Goal: Task Accomplishment & Management: Complete application form

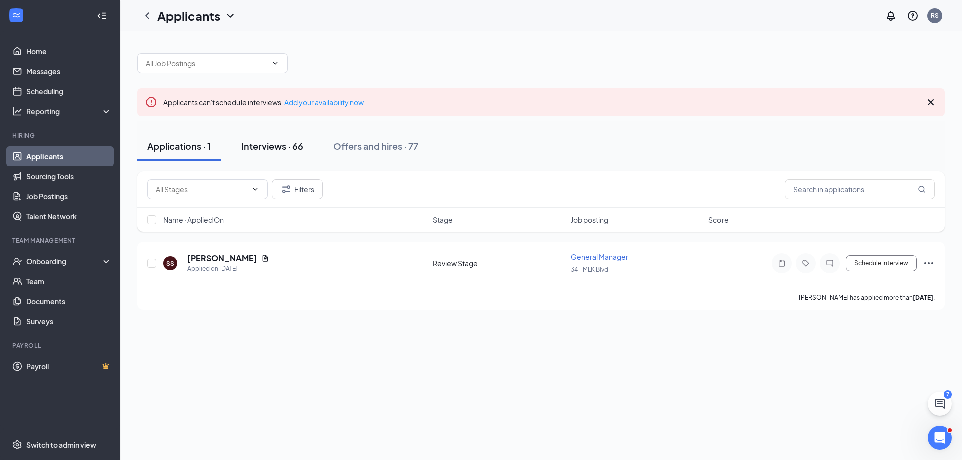
click at [275, 143] on div "Interviews · 66" at bounding box center [272, 146] width 62 height 13
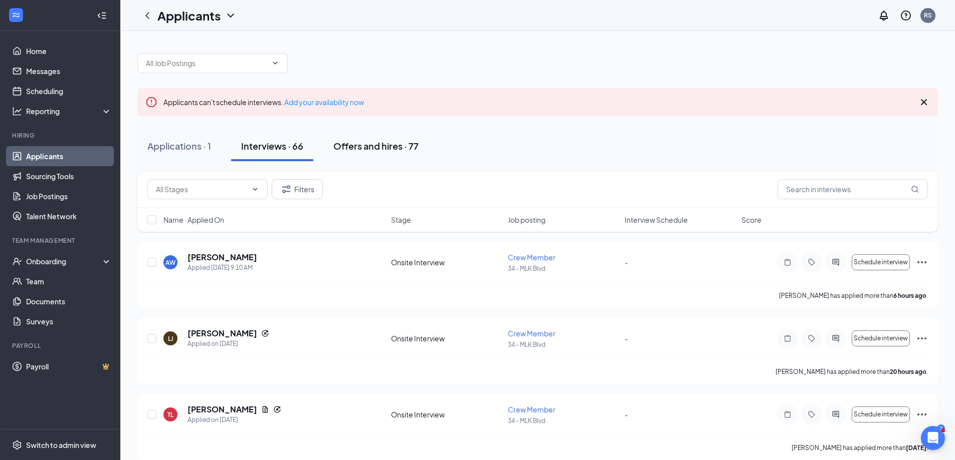
click at [374, 140] on div "Offers and hires · 77" at bounding box center [375, 146] width 85 height 13
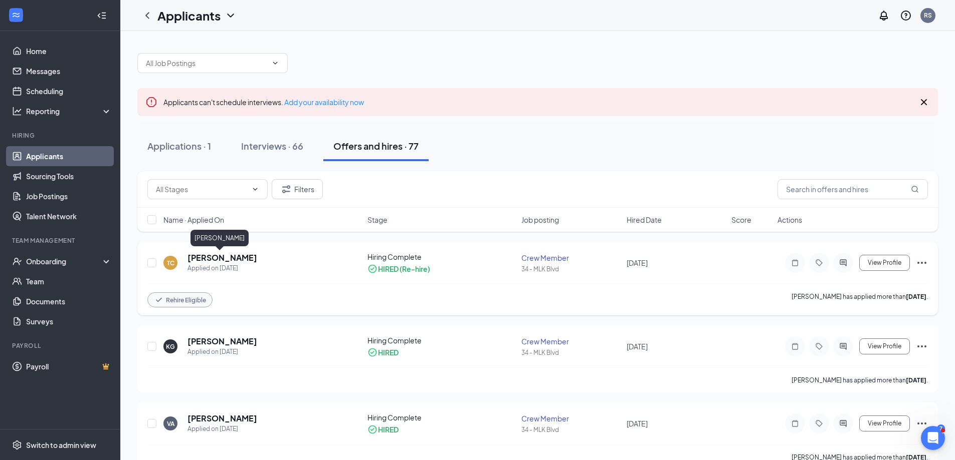
click at [218, 260] on h5 "[PERSON_NAME]" at bounding box center [222, 258] width 70 height 11
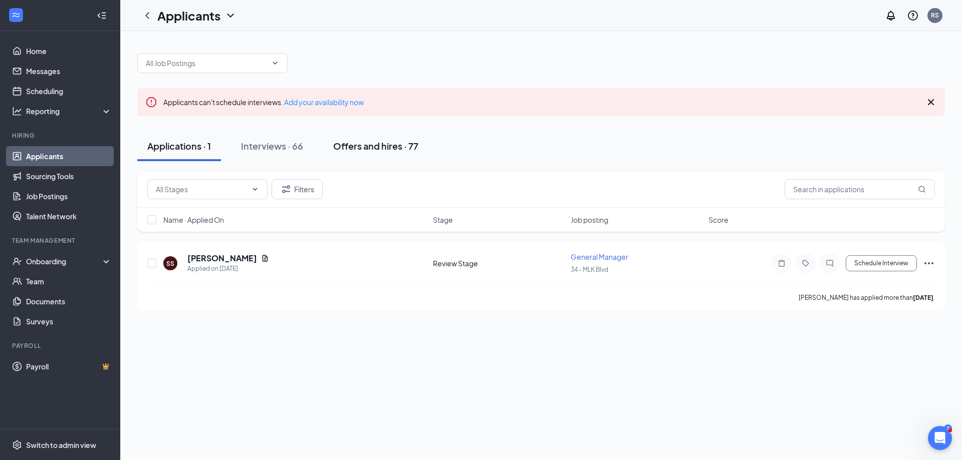
click at [383, 149] on div "Offers and hires · 77" at bounding box center [375, 146] width 85 height 13
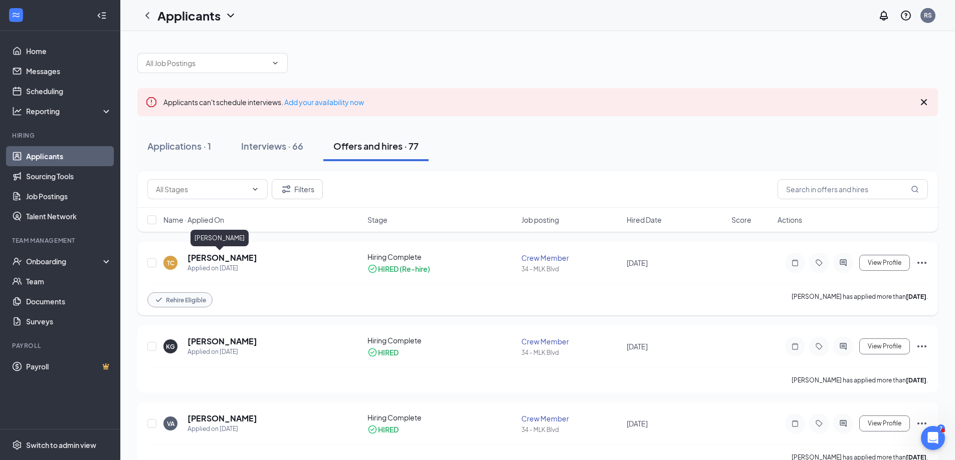
click at [198, 260] on h5 "[PERSON_NAME]" at bounding box center [222, 258] width 70 height 11
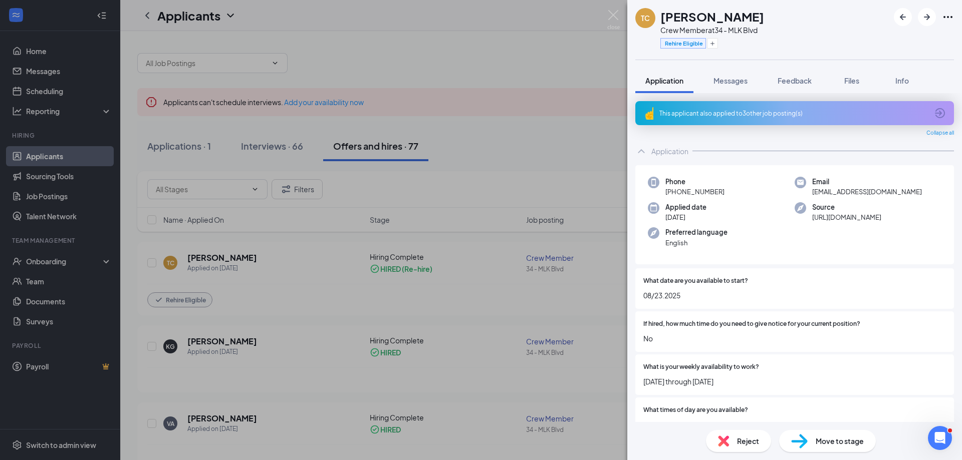
click at [52, 272] on div "TC [PERSON_NAME] Crew Member at 34 - MLK Blvd Rehire Eligible Application Messa…" at bounding box center [481, 230] width 962 height 460
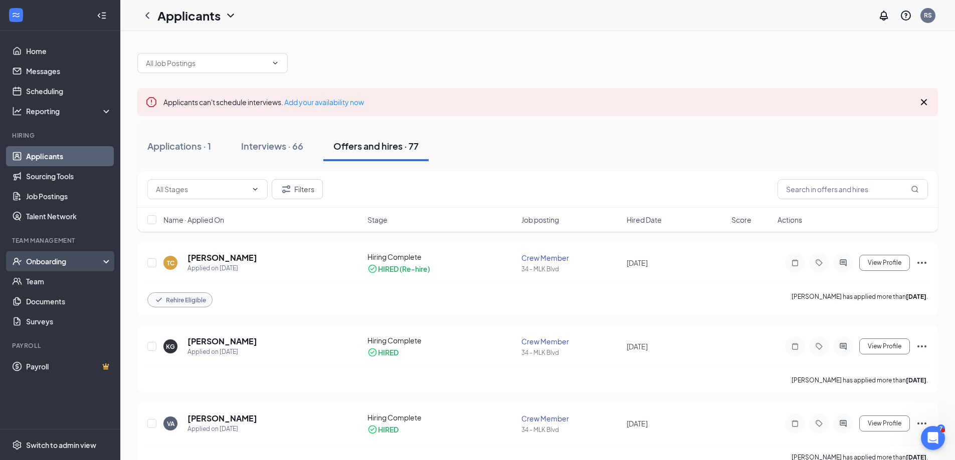
click at [55, 265] on div "Onboarding" at bounding box center [64, 262] width 77 height 10
click at [105, 263] on icon at bounding box center [108, 263] width 8 height 0
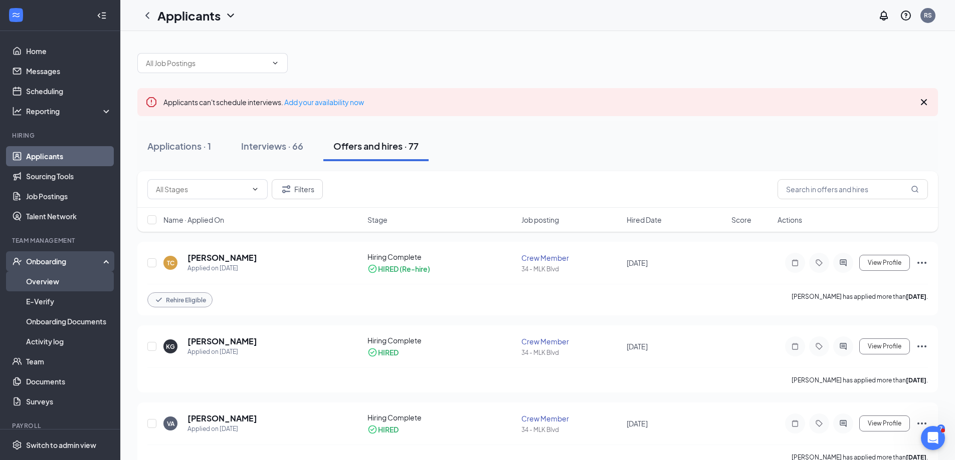
click at [54, 285] on link "Overview" at bounding box center [69, 282] width 86 height 20
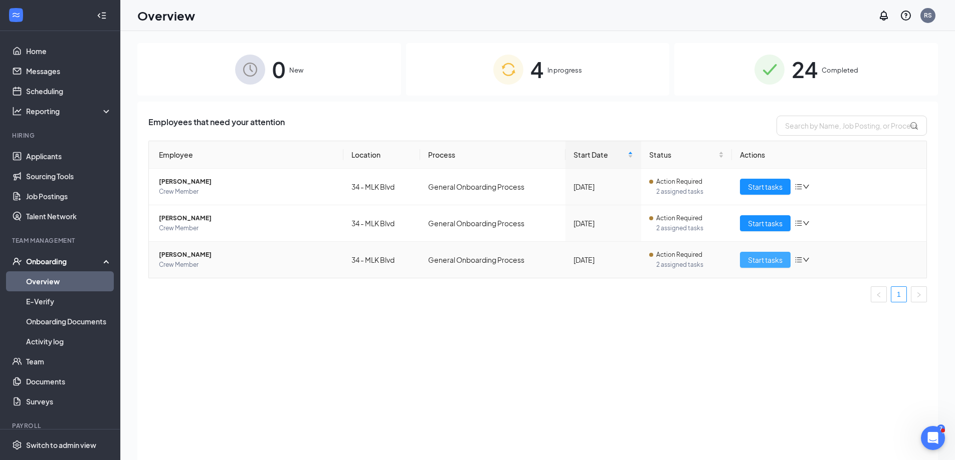
click at [774, 264] on span "Start tasks" at bounding box center [765, 260] width 35 height 11
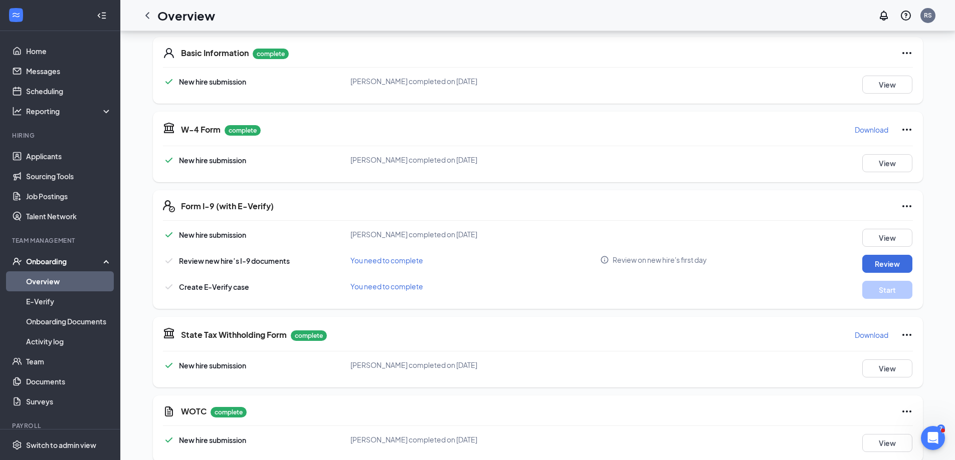
scroll to position [150, 0]
click at [874, 263] on button "Review" at bounding box center [887, 264] width 50 height 18
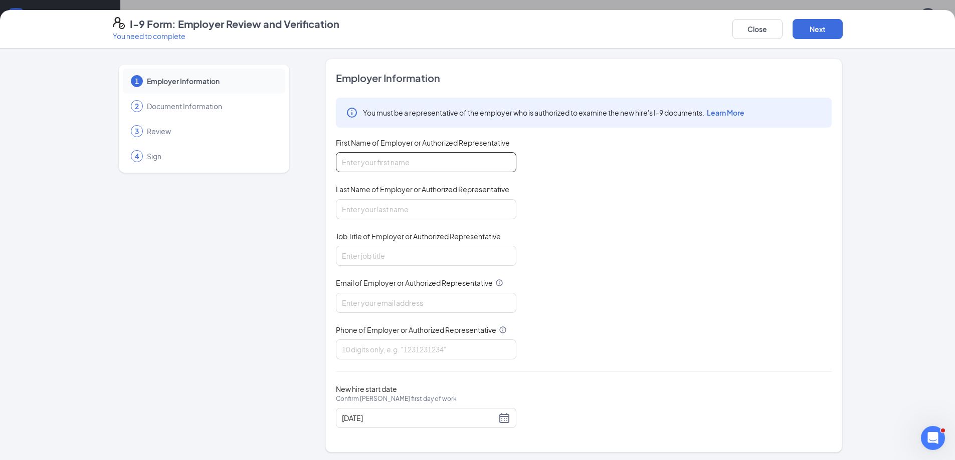
click at [375, 163] on input "First Name of Employer or Authorized Representative" at bounding box center [426, 162] width 180 height 20
click at [721, 111] on span "Learn More" at bounding box center [725, 112] width 38 height 9
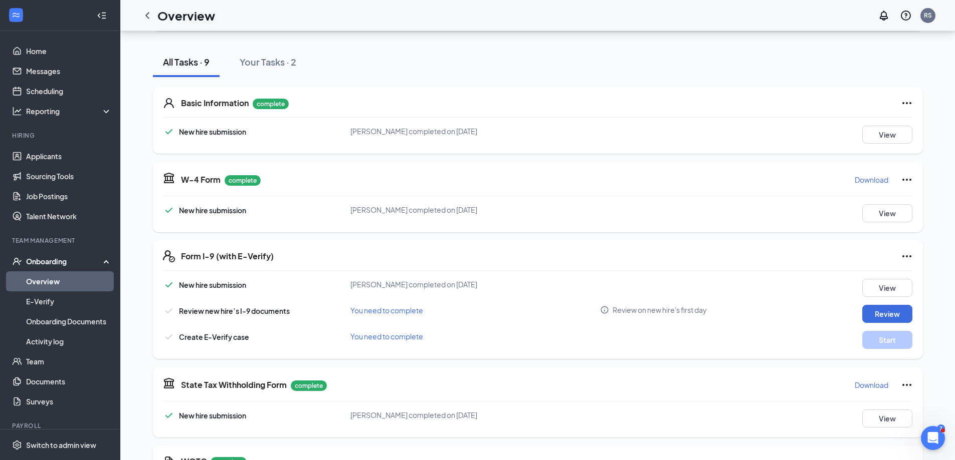
scroll to position [100, 0]
click at [873, 315] on button "Review" at bounding box center [887, 314] width 50 height 18
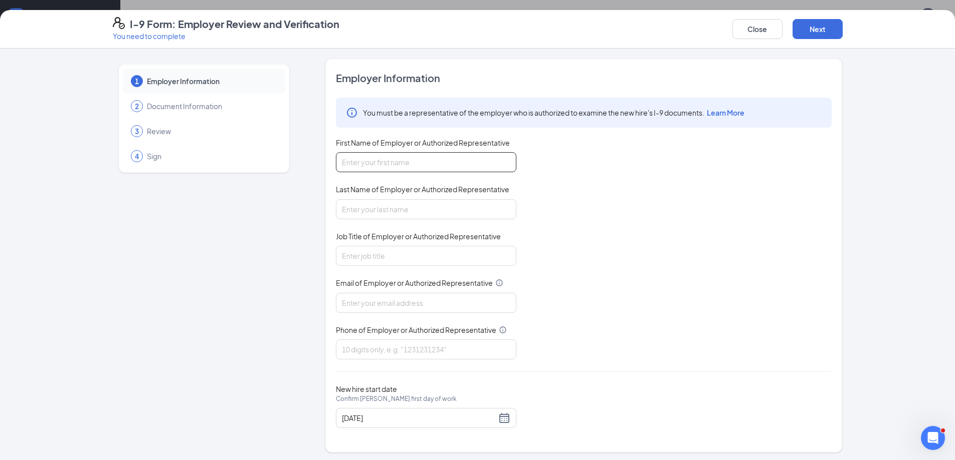
click at [387, 163] on input "First Name of Employer or Authorized Representative" at bounding box center [426, 162] width 180 height 20
type input "Roderick"
click at [373, 206] on input "Last Name of Employer or Authorized Representative" at bounding box center [426, 207] width 180 height 20
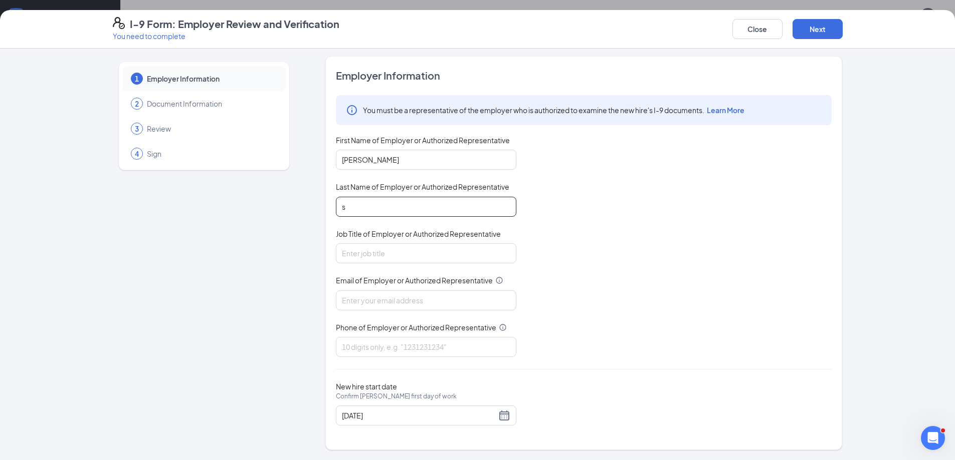
type input "Sharpe"
click at [374, 250] on input "Job Title of Employer or Authorized Representative" at bounding box center [426, 254] width 180 height 20
type input "General Manager"
drag, startPoint x: 379, startPoint y: 161, endPoint x: 301, endPoint y: 174, distance: 79.2
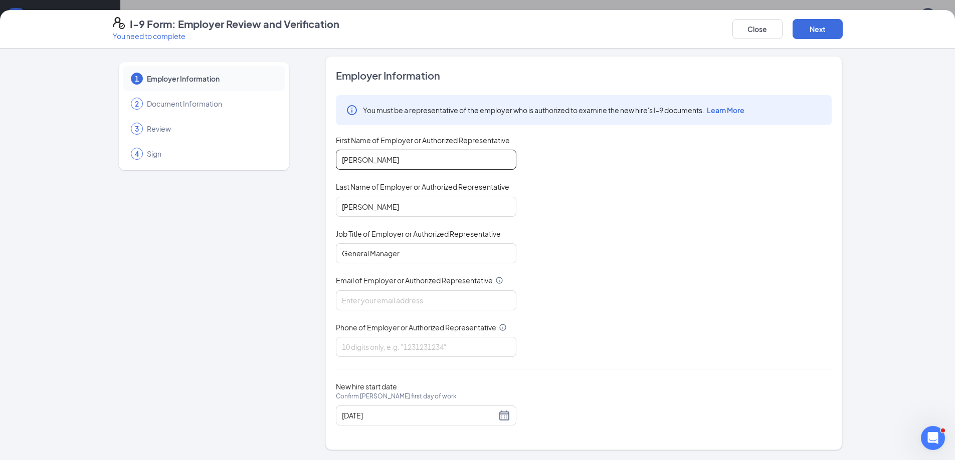
click at [301, 174] on div "1 Employer Information 2 Document Information 3 Review 4 Sign Employer Informat…" at bounding box center [478, 253] width 730 height 394
drag, startPoint x: 376, startPoint y: 160, endPoint x: 309, endPoint y: 155, distance: 67.8
click at [309, 155] on div "1 Employer Information 2 Document Information 3 Review 4 Sign Employer Informat…" at bounding box center [478, 253] width 730 height 394
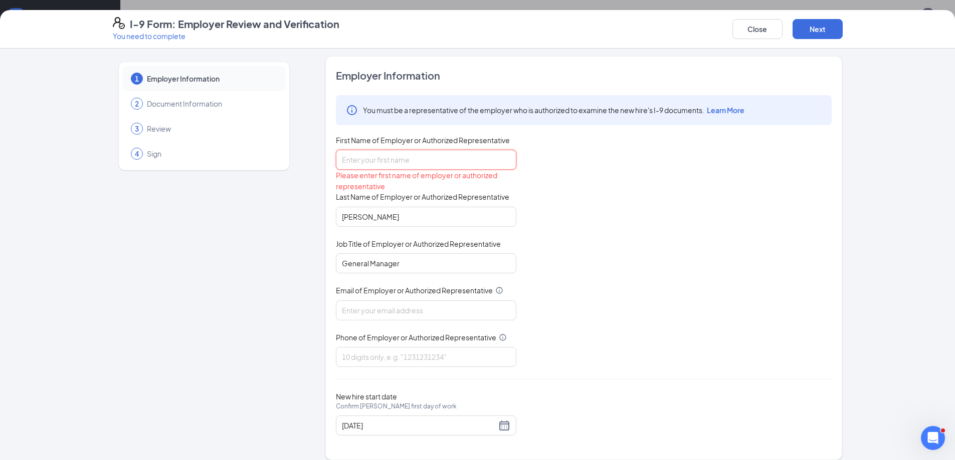
type input "s"
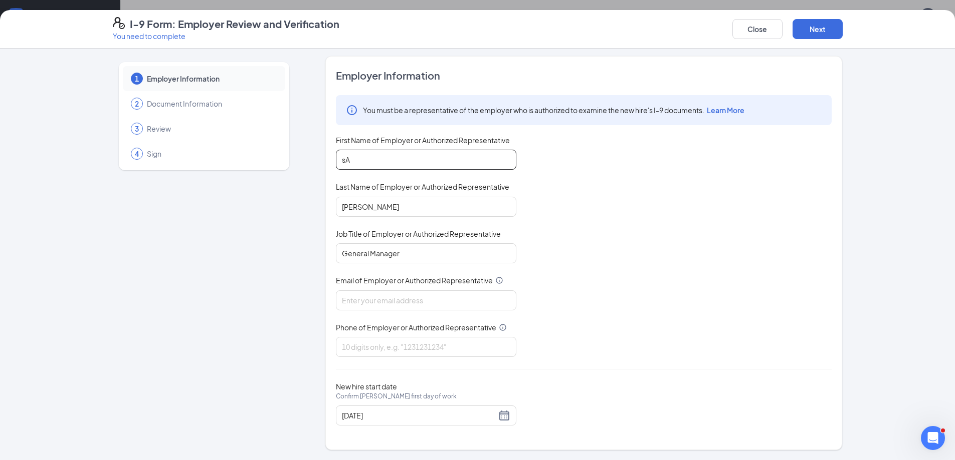
type input "s"
type input "Sanovia"
click at [399, 200] on input "Sharpe" at bounding box center [426, 207] width 180 height 20
drag, startPoint x: 391, startPoint y: 204, endPoint x: 318, endPoint y: 207, distance: 73.7
click at [328, 208] on div "Employer Information You must be a representative of the employer who is author…" at bounding box center [583, 253] width 517 height 394
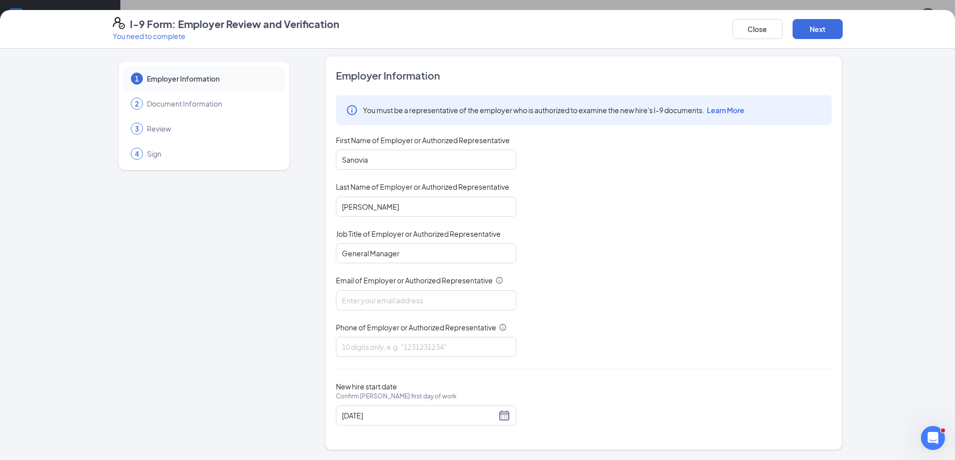
click at [317, 207] on div "1 Employer Information 2 Document Information 3 Review 4 Sign Employer Informat…" at bounding box center [478, 253] width 730 height 394
drag, startPoint x: 368, startPoint y: 206, endPoint x: 319, endPoint y: 203, distance: 49.2
click at [319, 203] on div "1 Employer Information 2 Document Information 3 Review 4 Sign Employer Informat…" at bounding box center [478, 253] width 730 height 394
type input "Allen"
click at [393, 252] on input "General Manager" at bounding box center [426, 254] width 180 height 20
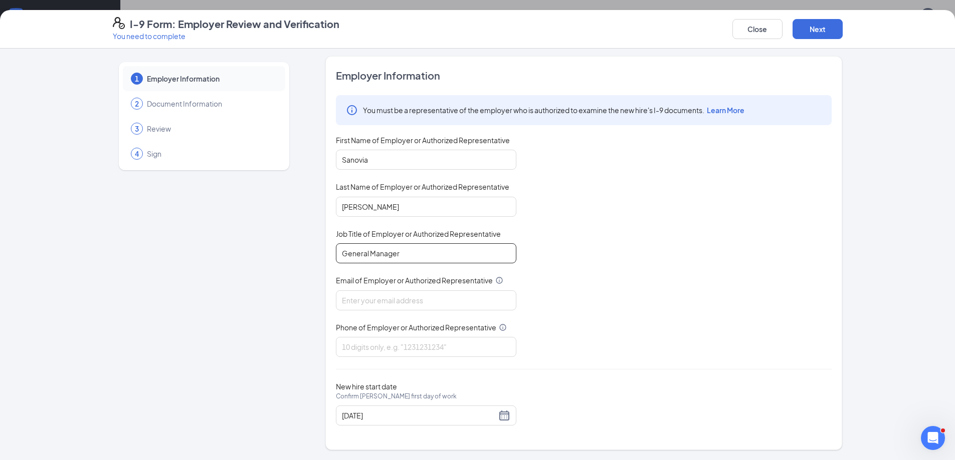
drag, startPoint x: 393, startPoint y: 252, endPoint x: 317, endPoint y: 253, distance: 76.2
click at [317, 253] on div "1 Employer Information 2 Document Information 3 Review 4 Sign Employer Informat…" at bounding box center [478, 253] width 730 height 394
type input "r"
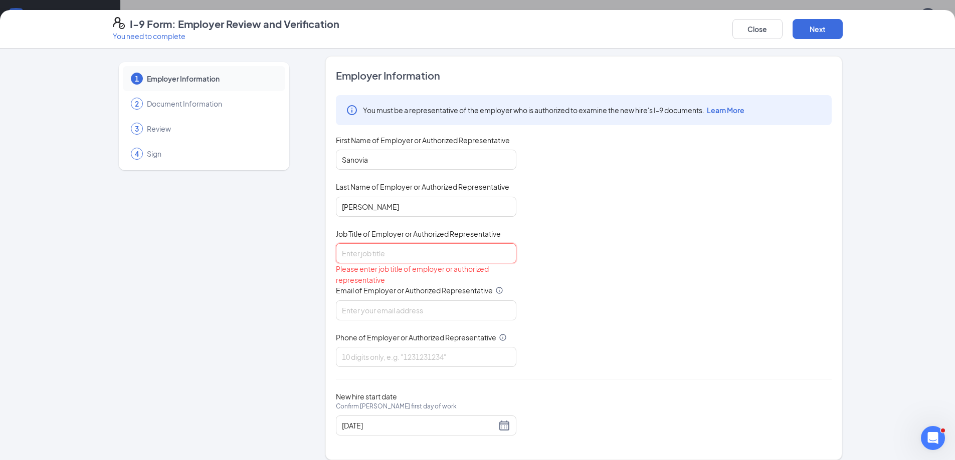
click at [356, 254] on input "Job Title of Employer or Authorized Representative" at bounding box center [426, 254] width 180 height 20
type input "AGM"
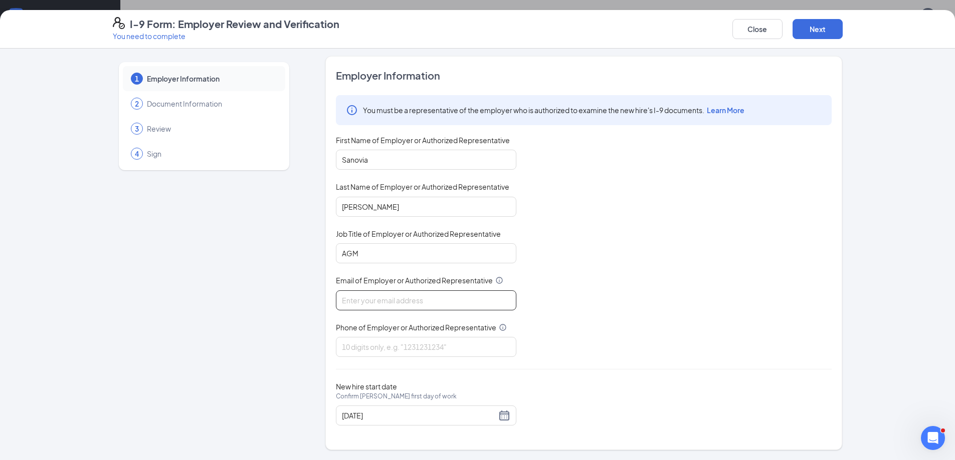
click at [377, 304] on input "Email of Employer or Authorized Representative" at bounding box center [426, 301] width 180 height 20
type input "wendys34@calhounmc.com"
type input "9122383715"
click at [826, 20] on button "Next" at bounding box center [817, 29] width 50 height 20
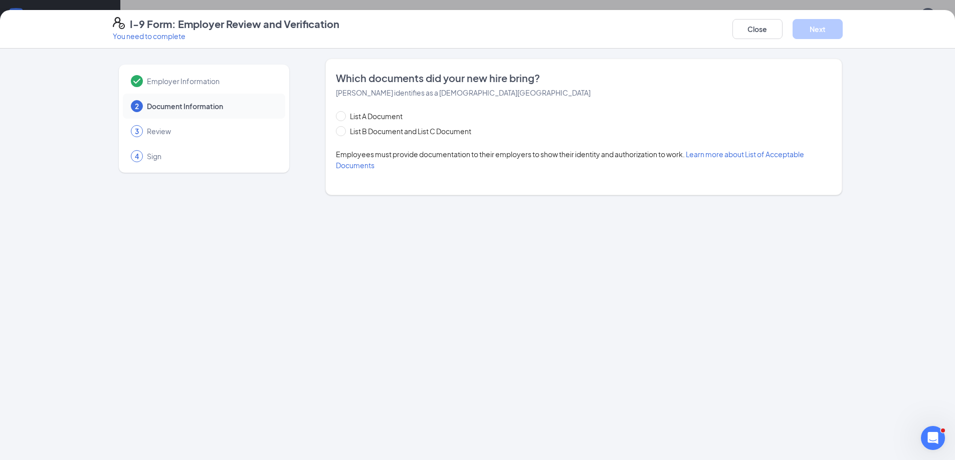
scroll to position [0, 0]
click at [746, 154] on span "Learn more about List of Acceptable Documents" at bounding box center [570, 160] width 468 height 20
click at [342, 132] on input "List B Document and List C Document" at bounding box center [339, 129] width 7 height 7
radio input "true"
click at [342, 132] on span at bounding box center [341, 131] width 10 height 10
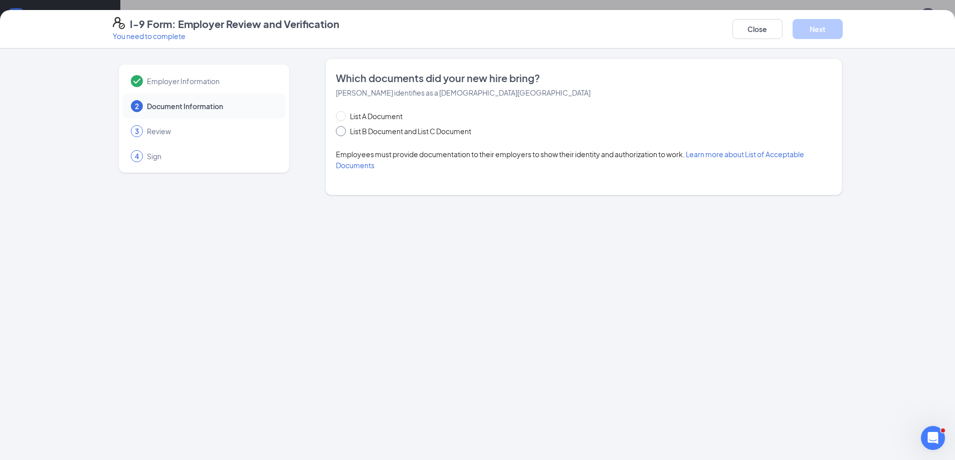
click at [342, 132] on input "List B Document and List C Document" at bounding box center [339, 129] width 7 height 7
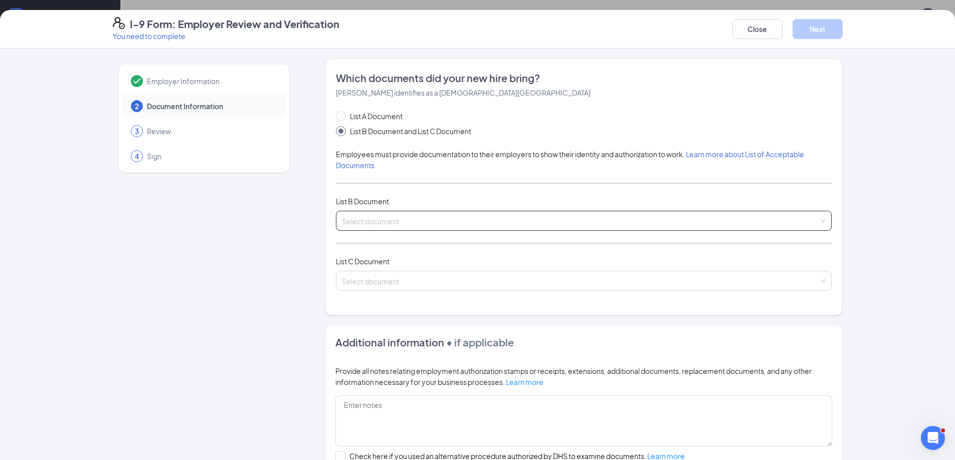
click at [364, 217] on input "search" at bounding box center [580, 218] width 476 height 15
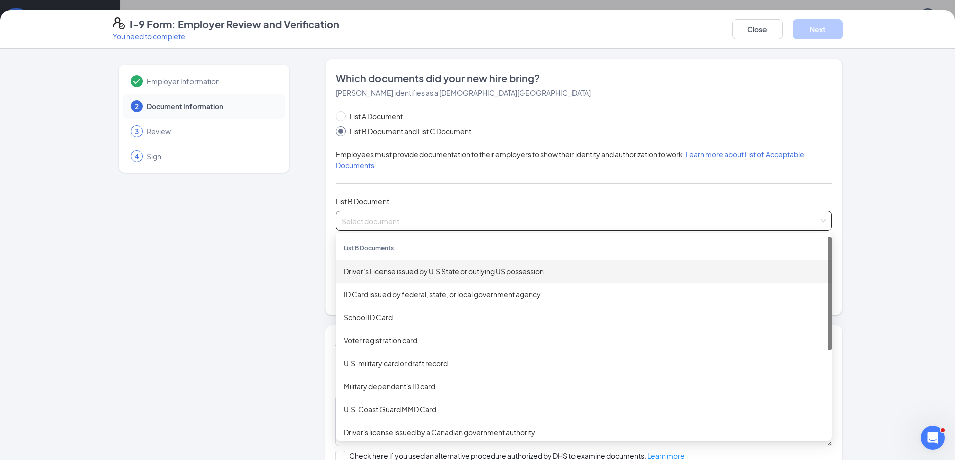
click at [396, 272] on div "Driver’s License issued by U.S State or outlying US possession" at bounding box center [584, 271] width 480 height 11
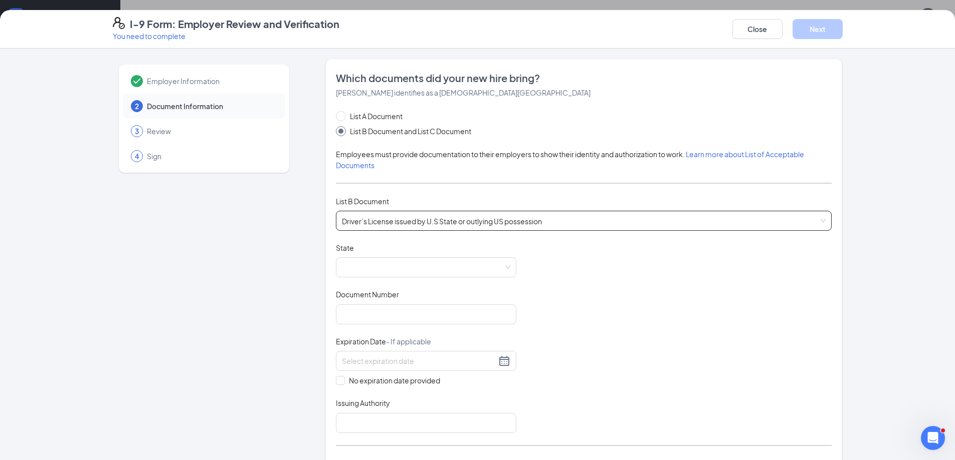
click at [396, 272] on span at bounding box center [426, 267] width 168 height 19
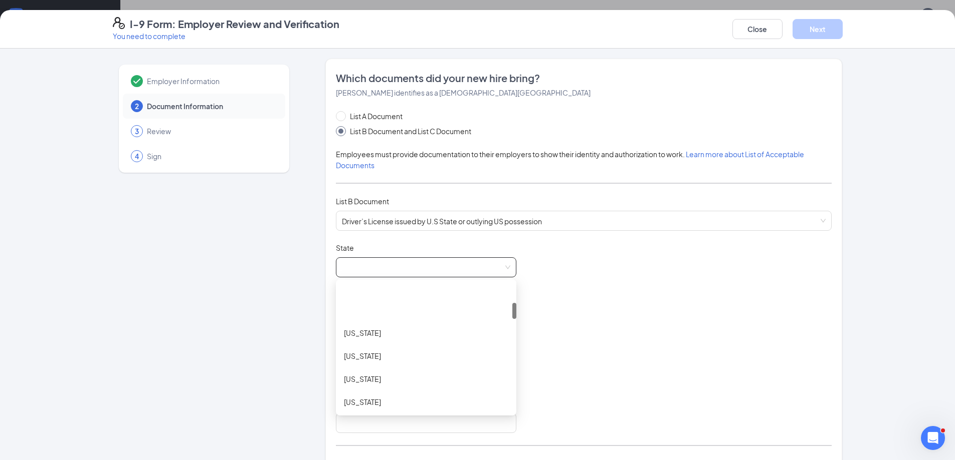
scroll to position [150, 0]
click at [355, 400] on div "Georgia" at bounding box center [426, 398] width 164 height 11
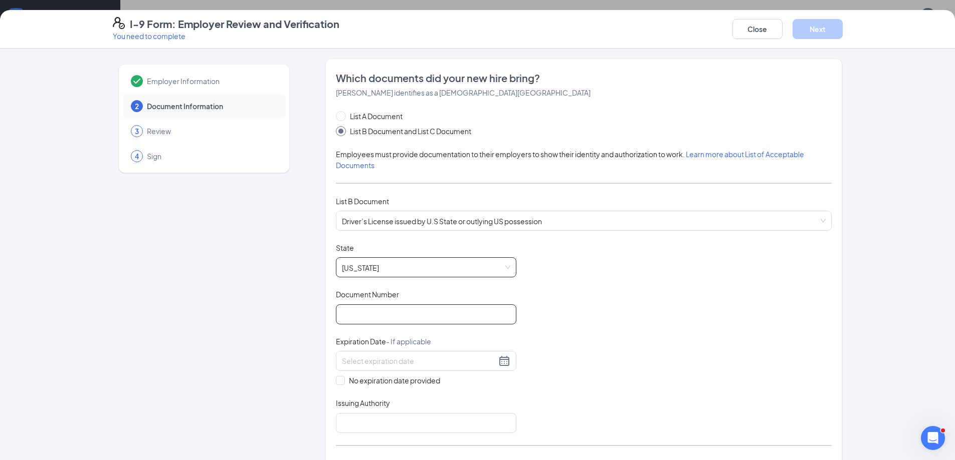
click at [358, 315] on input "Document Number" at bounding box center [426, 315] width 180 height 20
type input "061376902"
click at [619, 383] on div "Document Title Driver’s License issued by U.S State or outlying US possession S…" at bounding box center [584, 338] width 496 height 190
click at [424, 357] on input at bounding box center [419, 361] width 154 height 11
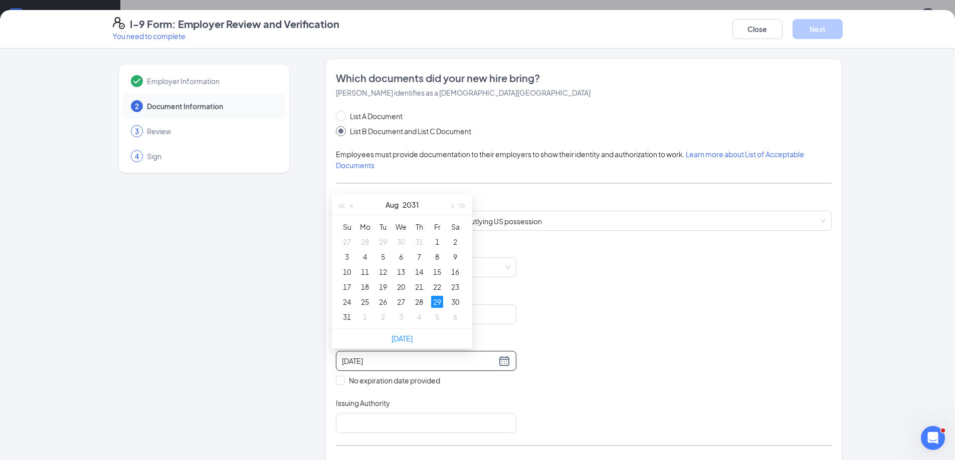
type input "08/29/2031"
click at [473, 387] on div "Document Title Driver’s License issued by U.S State or outlying US possession S…" at bounding box center [584, 338] width 496 height 190
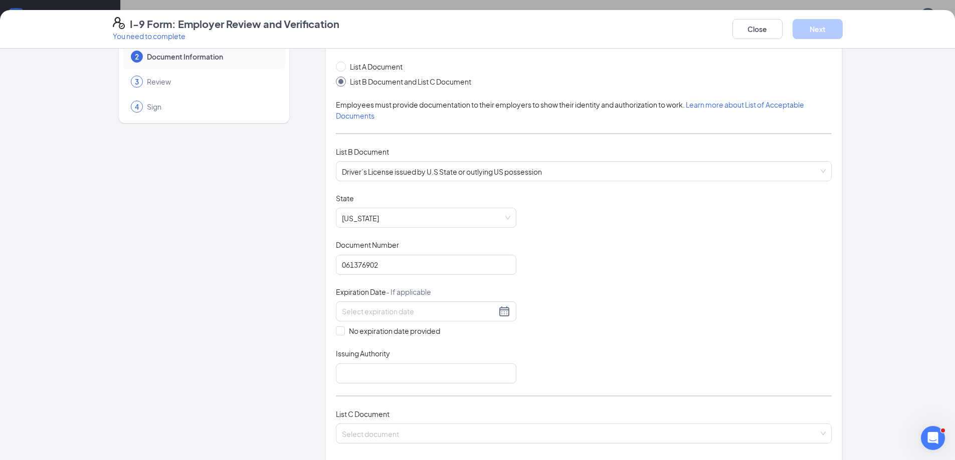
scroll to position [50, 0]
click at [388, 378] on input "Issuing Authority" at bounding box center [426, 373] width 180 height 20
type input "Georgia"
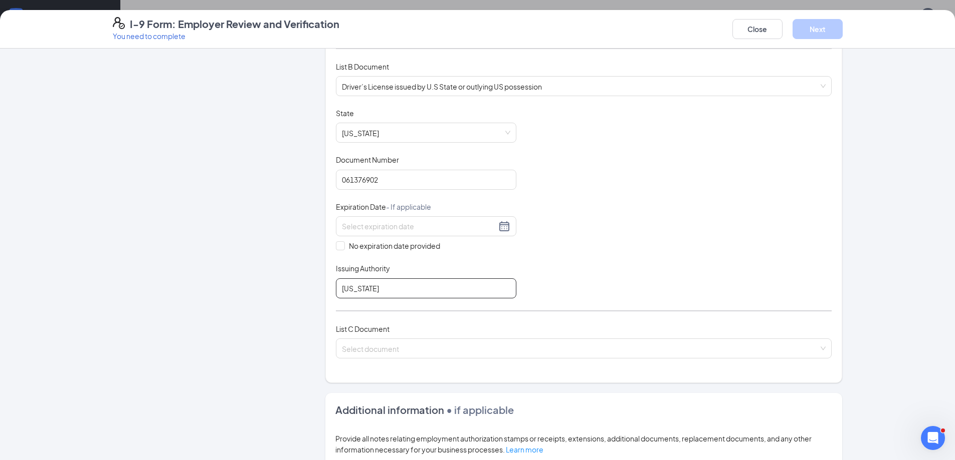
scroll to position [150, 0]
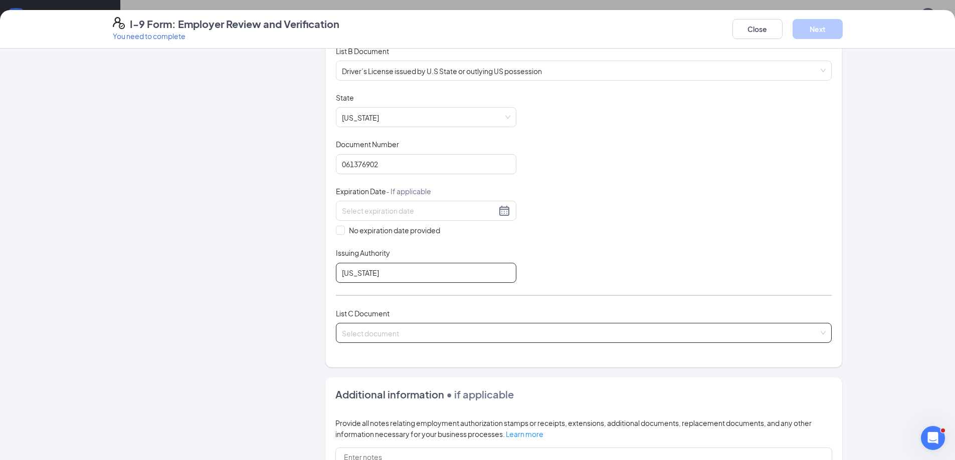
click at [399, 339] on span at bounding box center [580, 333] width 476 height 19
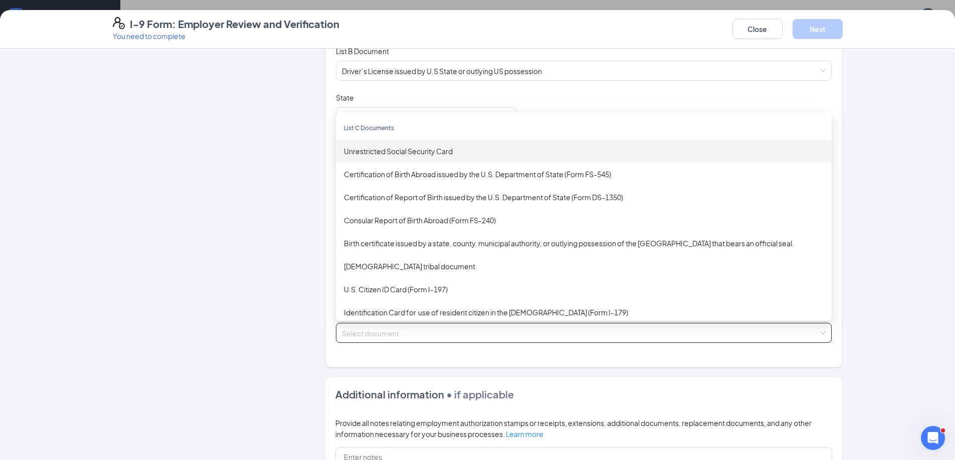
click at [400, 152] on div "Unrestricted Social Security Card" at bounding box center [584, 151] width 480 height 11
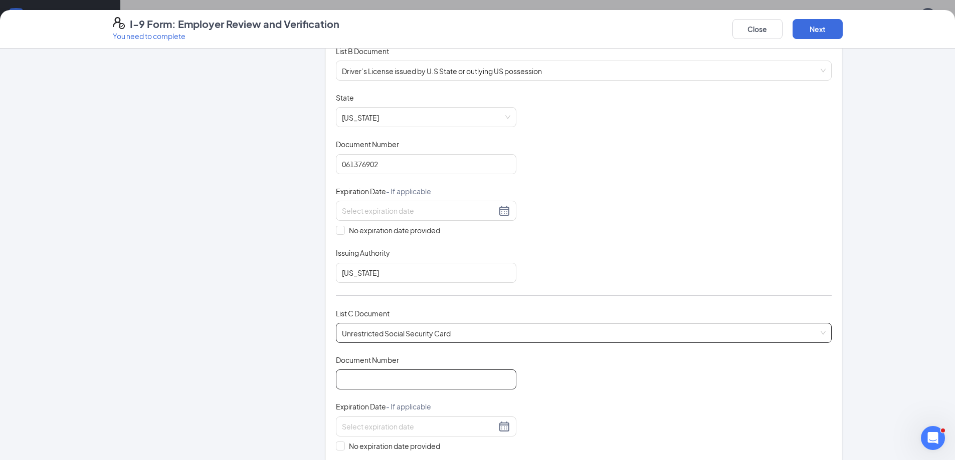
click at [374, 383] on input "Document Number" at bounding box center [426, 380] width 180 height 20
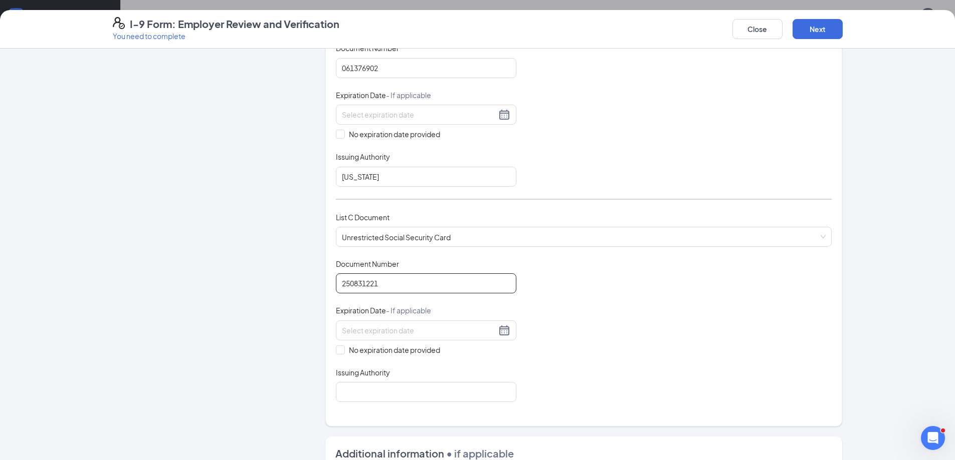
scroll to position [251, 0]
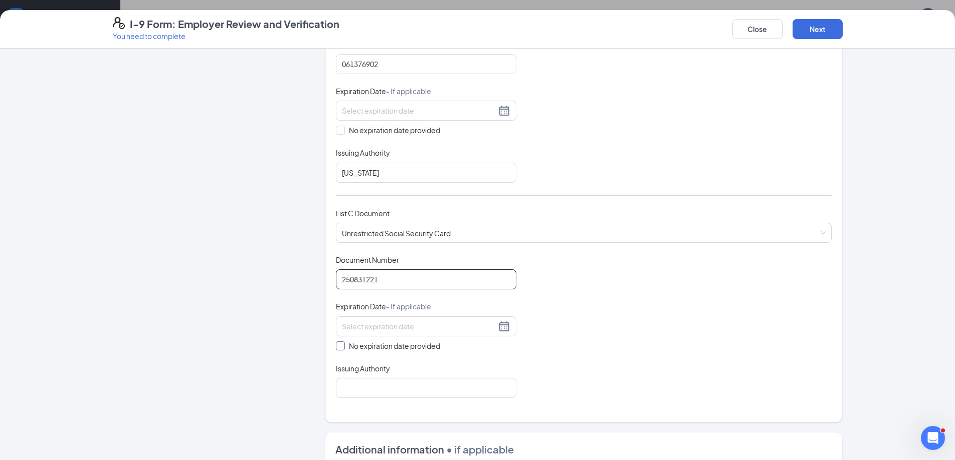
type input "250831221"
click at [338, 349] on span at bounding box center [340, 346] width 9 height 9
click at [338, 349] on input "No expiration date provided" at bounding box center [339, 345] width 7 height 7
checkbox input "true"
click at [360, 387] on input "Issuing Authority" at bounding box center [426, 390] width 180 height 20
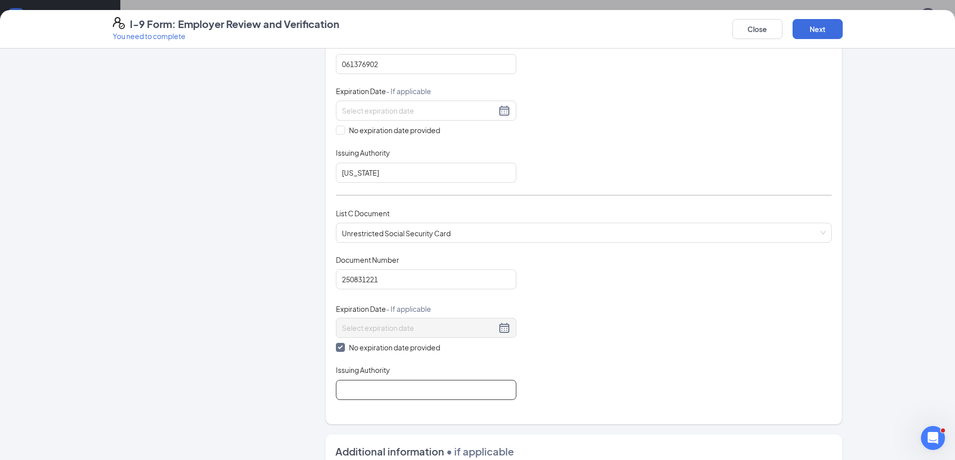
type input "Social Security"
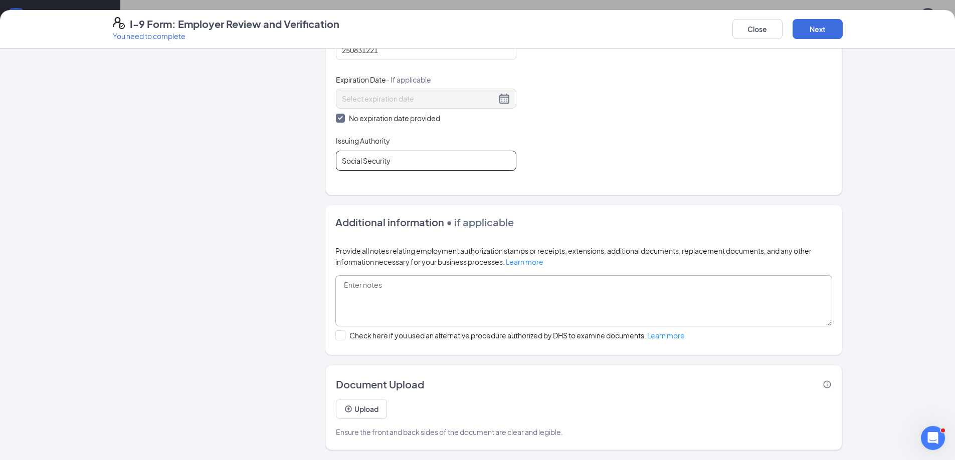
scroll to position [269, 0]
click at [809, 32] on button "Next" at bounding box center [817, 29] width 50 height 20
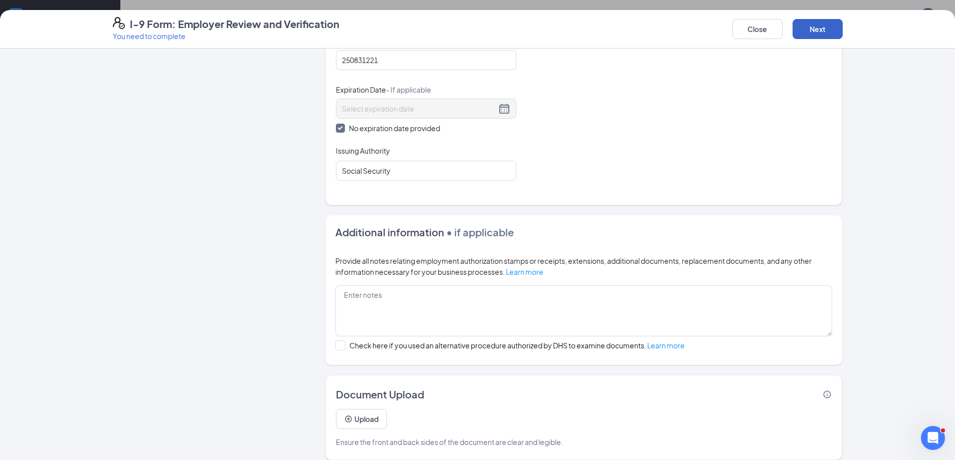
click at [819, 31] on button "Next" at bounding box center [817, 29] width 50 height 20
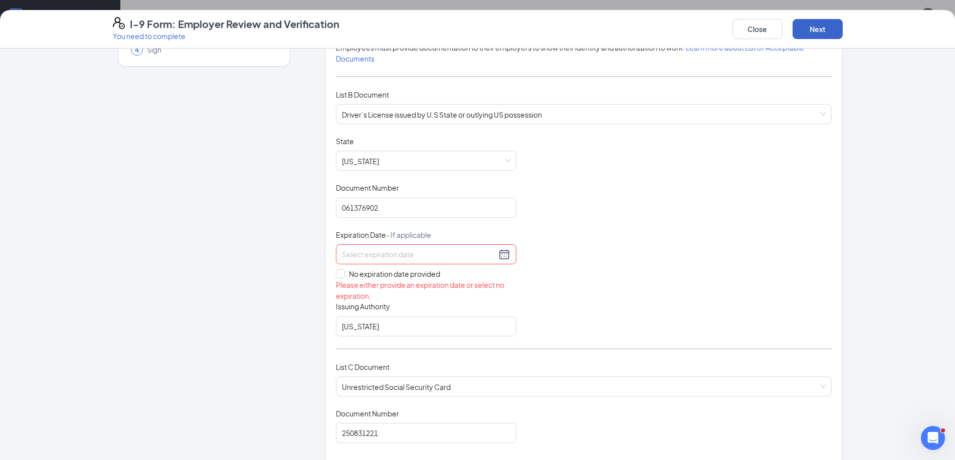
scroll to position [129, 0]
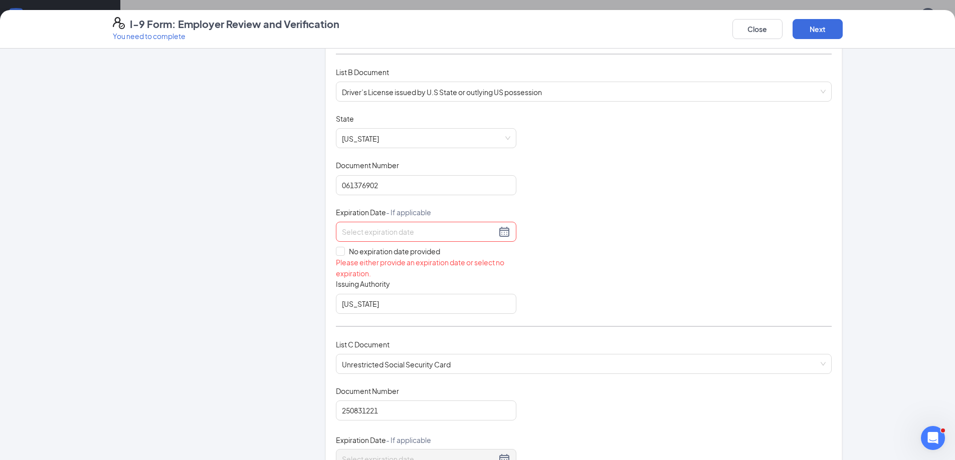
click at [360, 231] on input at bounding box center [419, 231] width 154 height 11
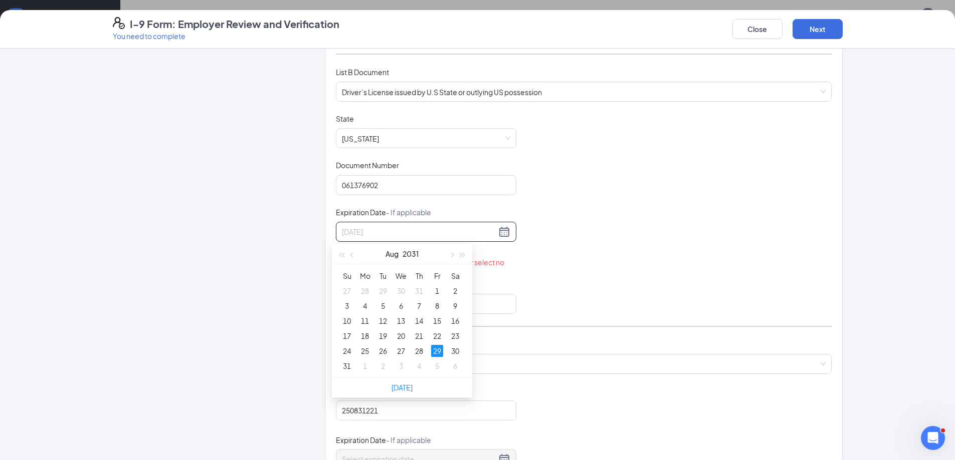
click at [434, 353] on div "29" at bounding box center [437, 351] width 12 height 12
type input "08/29/2031"
click at [434, 353] on div "List C Document Unrestricted Social Security Card Unrestricted Social Security …" at bounding box center [584, 362] width 496 height 47
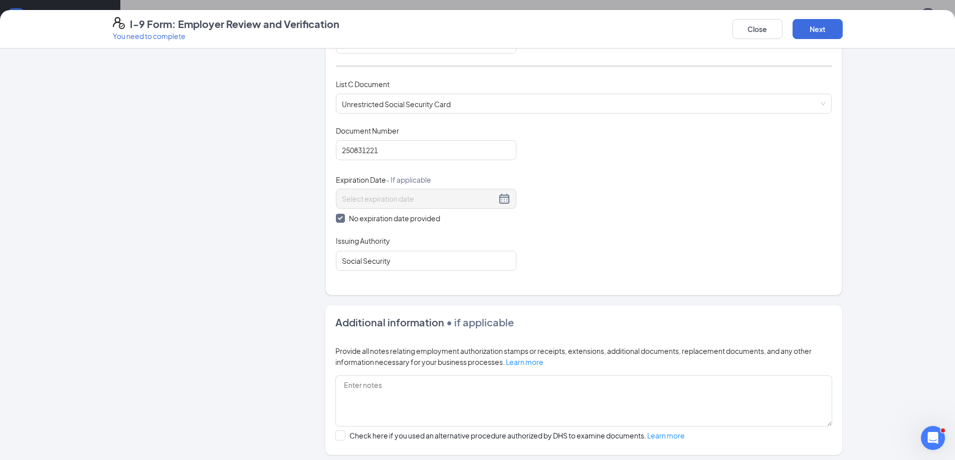
scroll to position [430, 0]
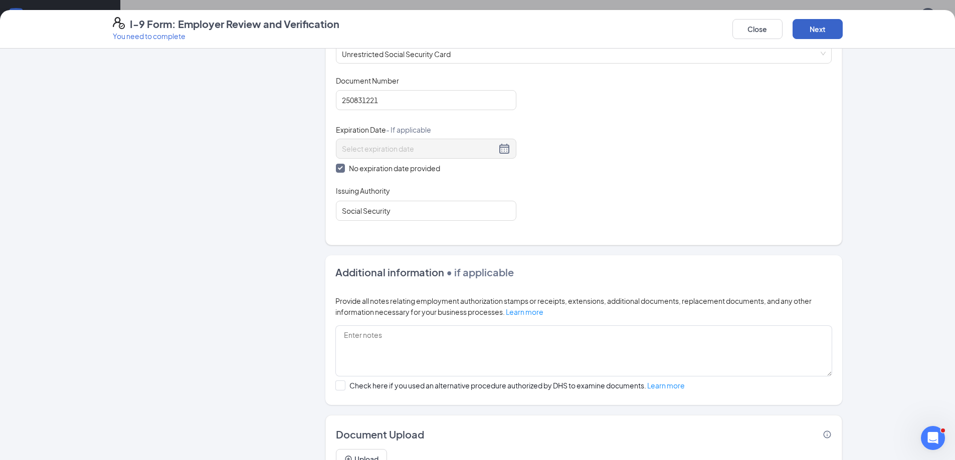
click at [820, 30] on button "Next" at bounding box center [817, 29] width 50 height 20
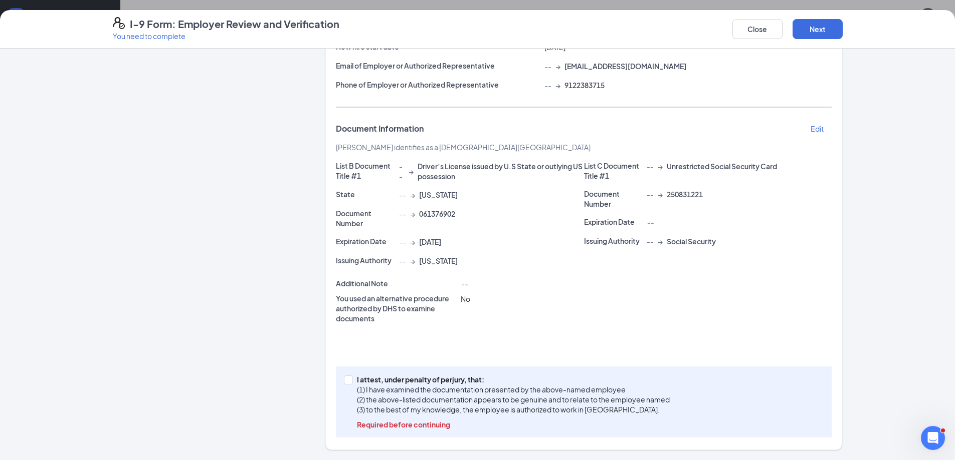
click at [339, 378] on div "I attest, under penalty of perjury, that: (1) I have examined the documentation…" at bounding box center [584, 402] width 496 height 71
click at [345, 379] on input "I attest, under penalty of perjury, that: (1) I have examined the documentation…" at bounding box center [347, 379] width 7 height 7
checkbox input "true"
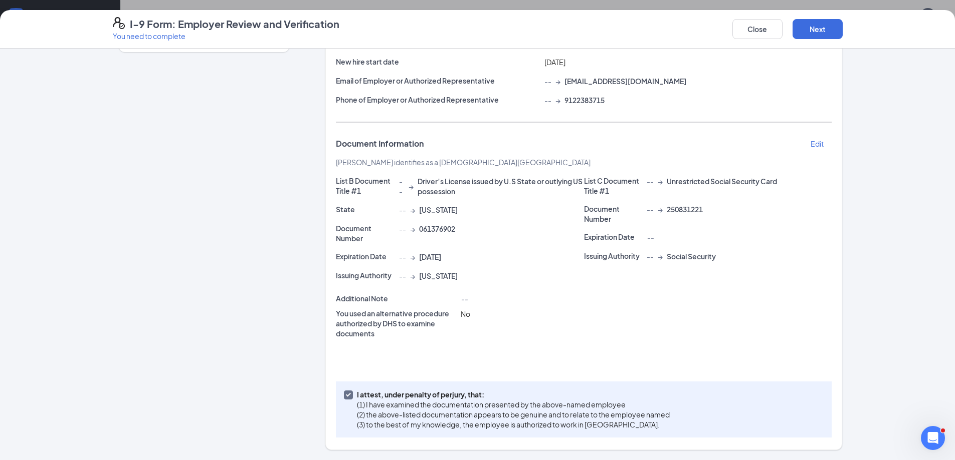
scroll to position [121, 0]
click at [345, 379] on div "Employer Information Edit Full Name of Employer or Authorized Representative (e…" at bounding box center [584, 214] width 496 height 448
click at [822, 30] on button "Next" at bounding box center [817, 29] width 50 height 20
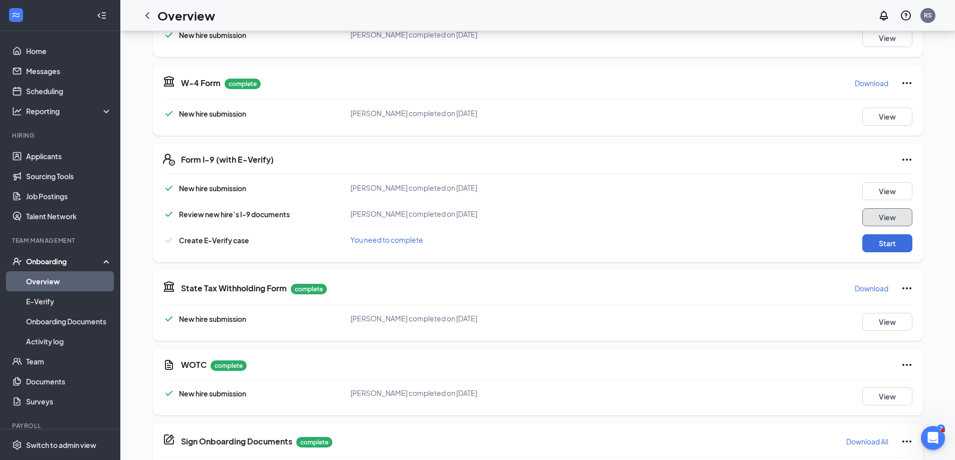
scroll to position [218, 0]
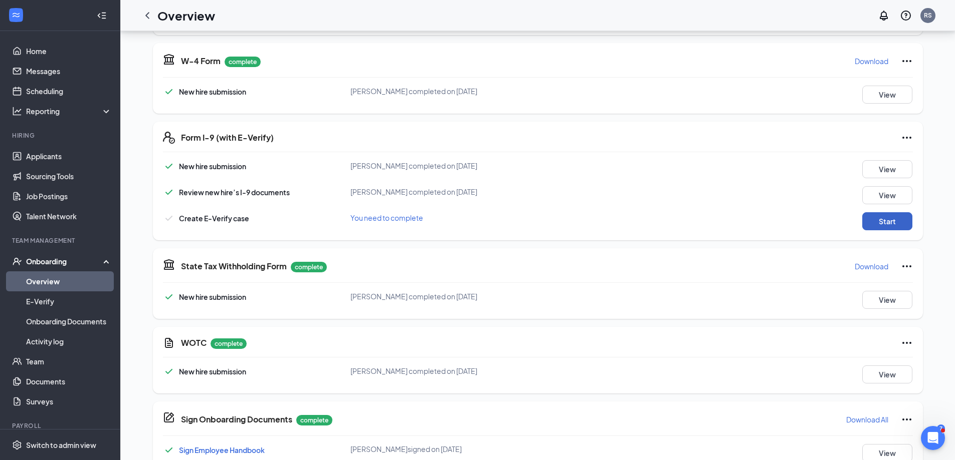
click at [874, 225] on button "Start" at bounding box center [887, 221] width 50 height 18
click at [882, 220] on button "Start" at bounding box center [887, 221] width 50 height 18
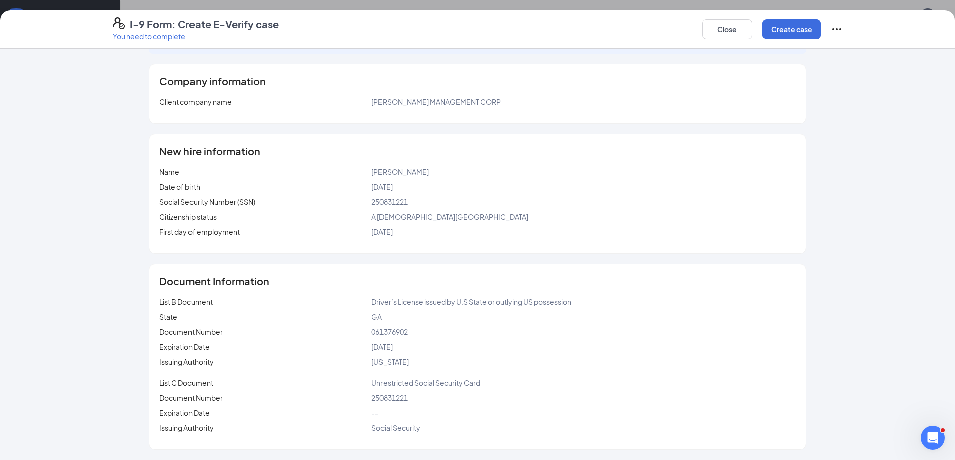
scroll to position [269, 0]
click at [775, 31] on button "Create case" at bounding box center [791, 29] width 58 height 20
click at [775, 31] on button "button" at bounding box center [795, 29] width 50 height 20
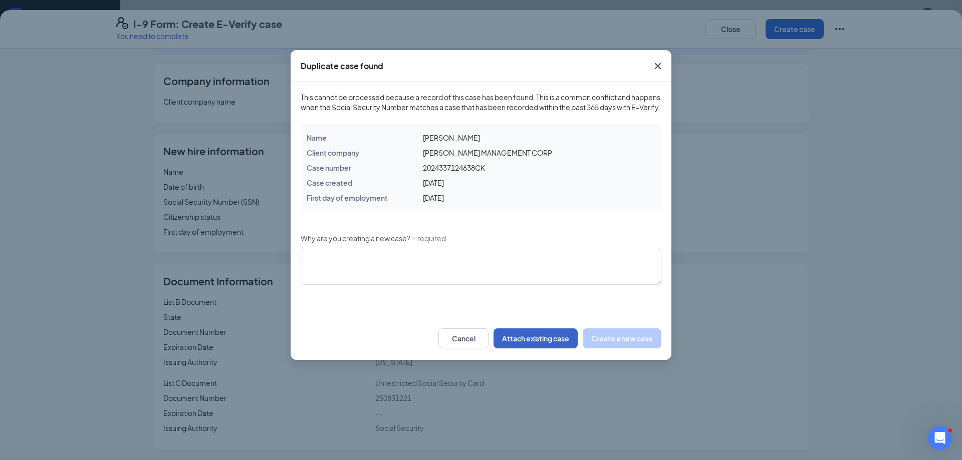
click at [522, 347] on button "Attach existing case" at bounding box center [536, 339] width 84 height 20
click at [522, 347] on button "Cancel" at bounding box center [526, 339] width 50 height 20
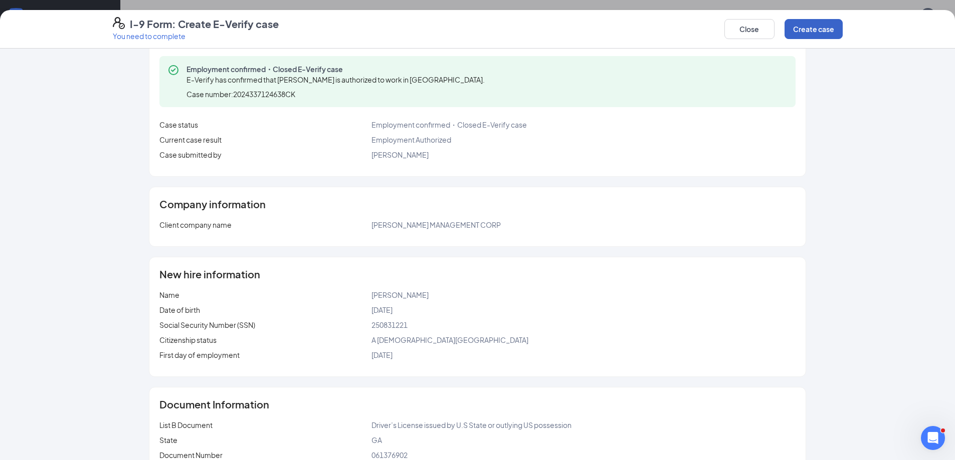
scroll to position [158, 0]
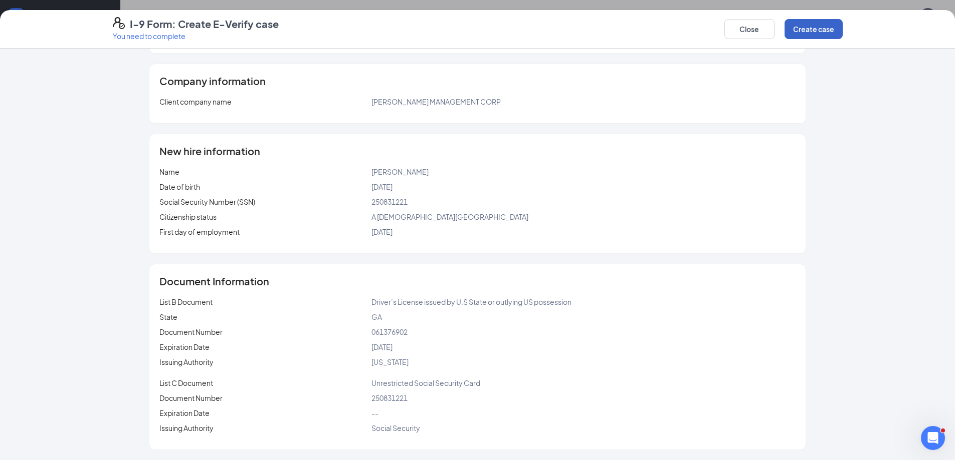
click at [816, 27] on button "Create case" at bounding box center [813, 29] width 58 height 20
click at [816, 27] on button "button" at bounding box center [817, 29] width 50 height 20
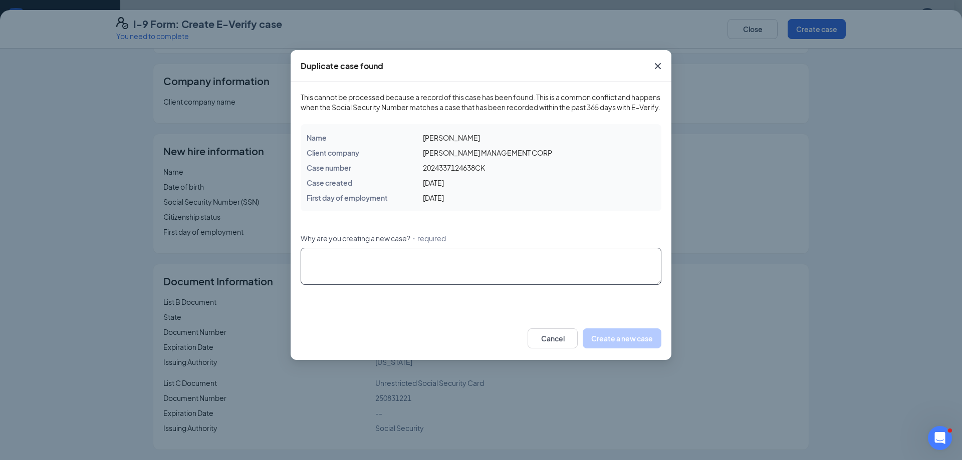
click at [387, 263] on textarea "Why are you creating a new case? ・required" at bounding box center [481, 266] width 361 height 37
type textarea "rehire"
click at [613, 349] on button "Create a new case" at bounding box center [622, 339] width 79 height 20
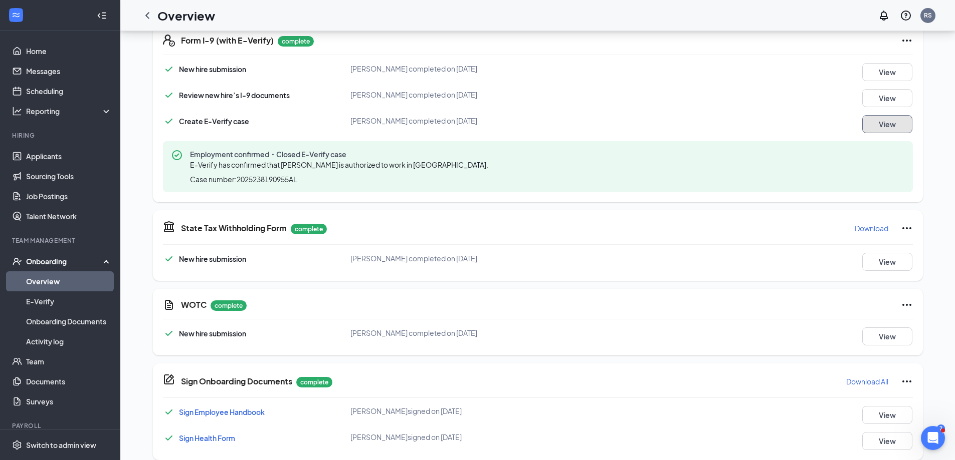
scroll to position [328, 0]
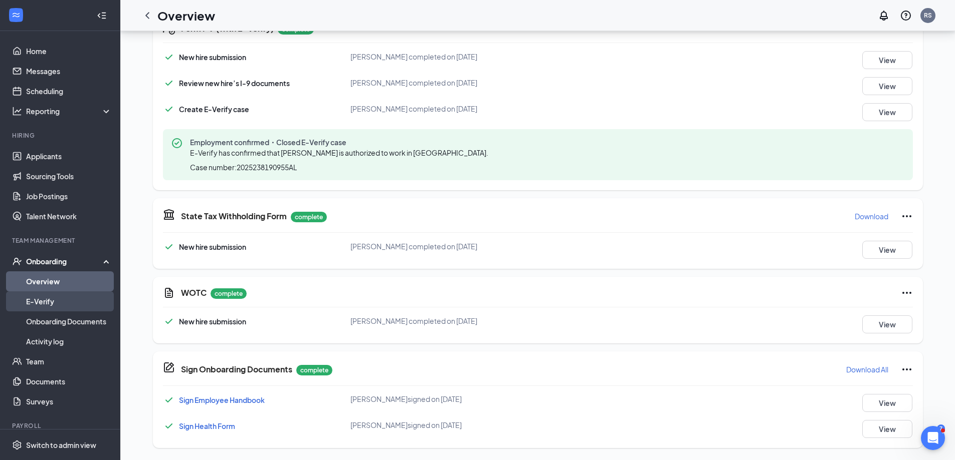
click at [59, 302] on link "E-Verify" at bounding box center [69, 302] width 86 height 20
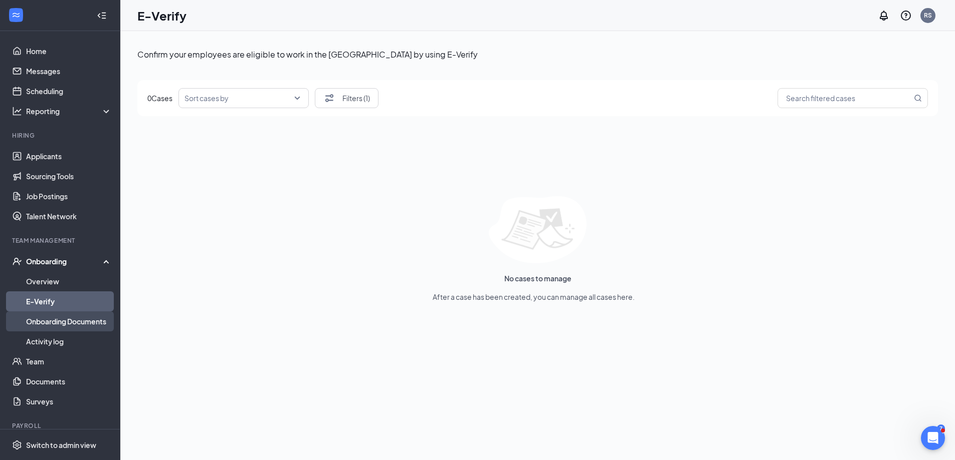
click at [59, 318] on link "Onboarding Documents" at bounding box center [69, 322] width 86 height 20
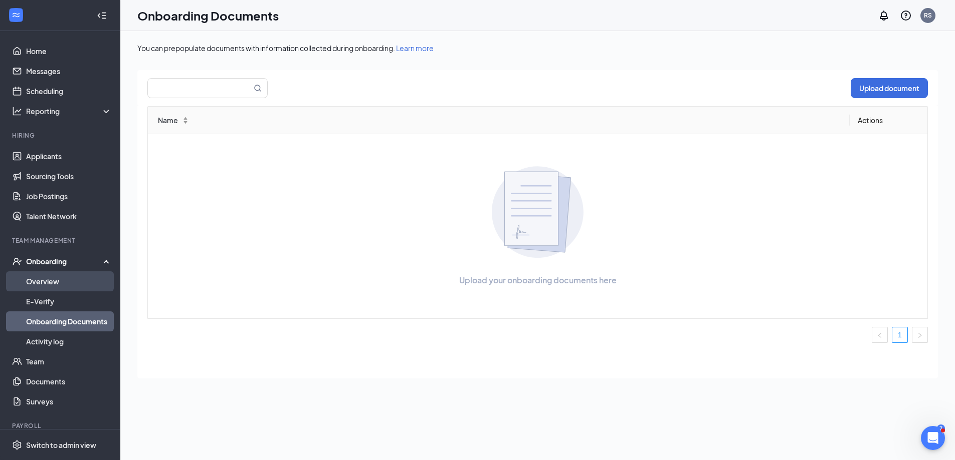
click at [59, 285] on link "Overview" at bounding box center [69, 282] width 86 height 20
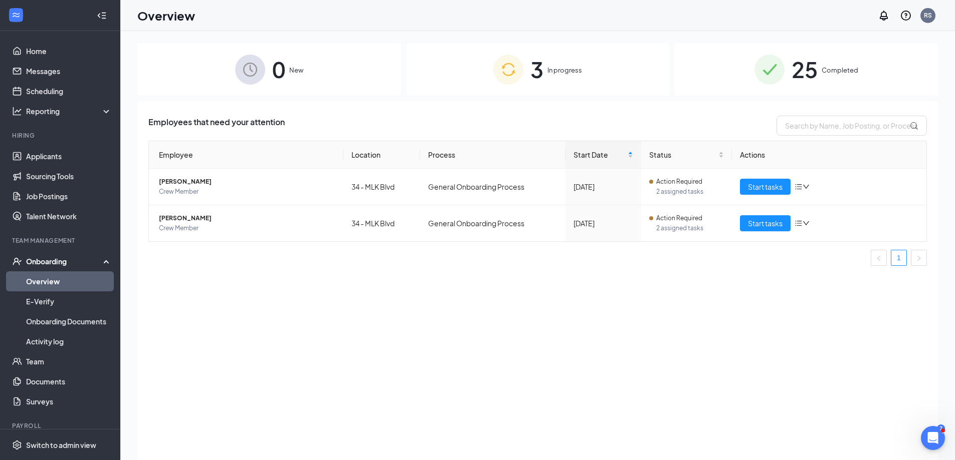
click at [803, 69] on span "25" at bounding box center [804, 69] width 26 height 35
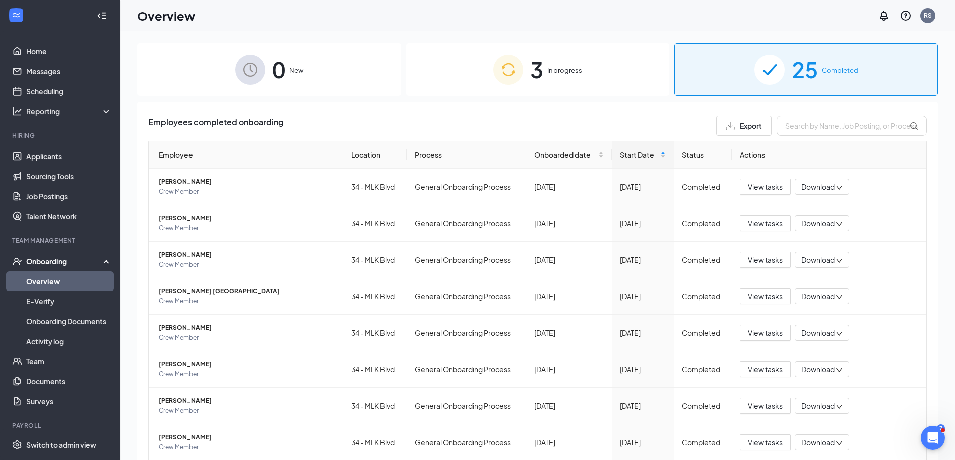
click at [537, 70] on span "3" at bounding box center [536, 69] width 13 height 35
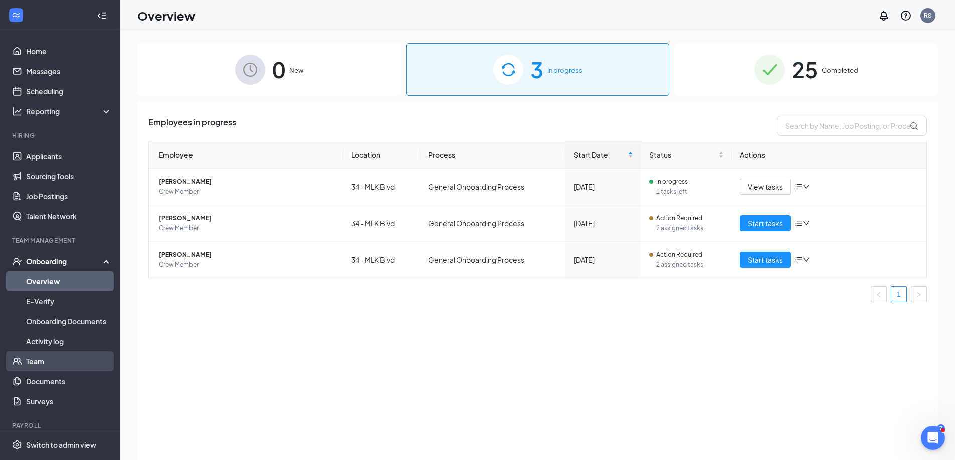
click at [38, 359] on link "Team" at bounding box center [69, 362] width 86 height 20
